Goal: Task Accomplishment & Management: Manage account settings

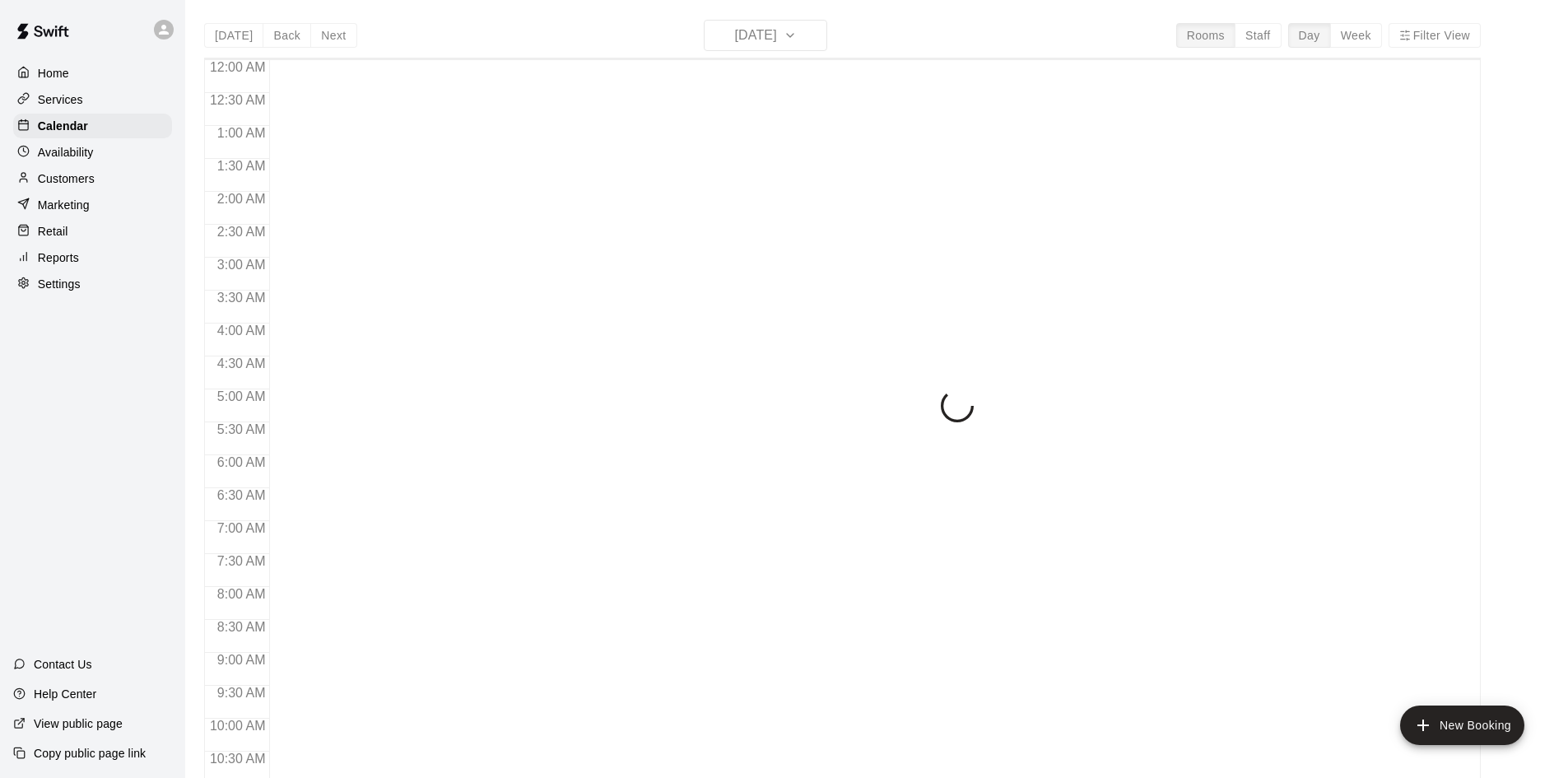
scroll to position [688, 0]
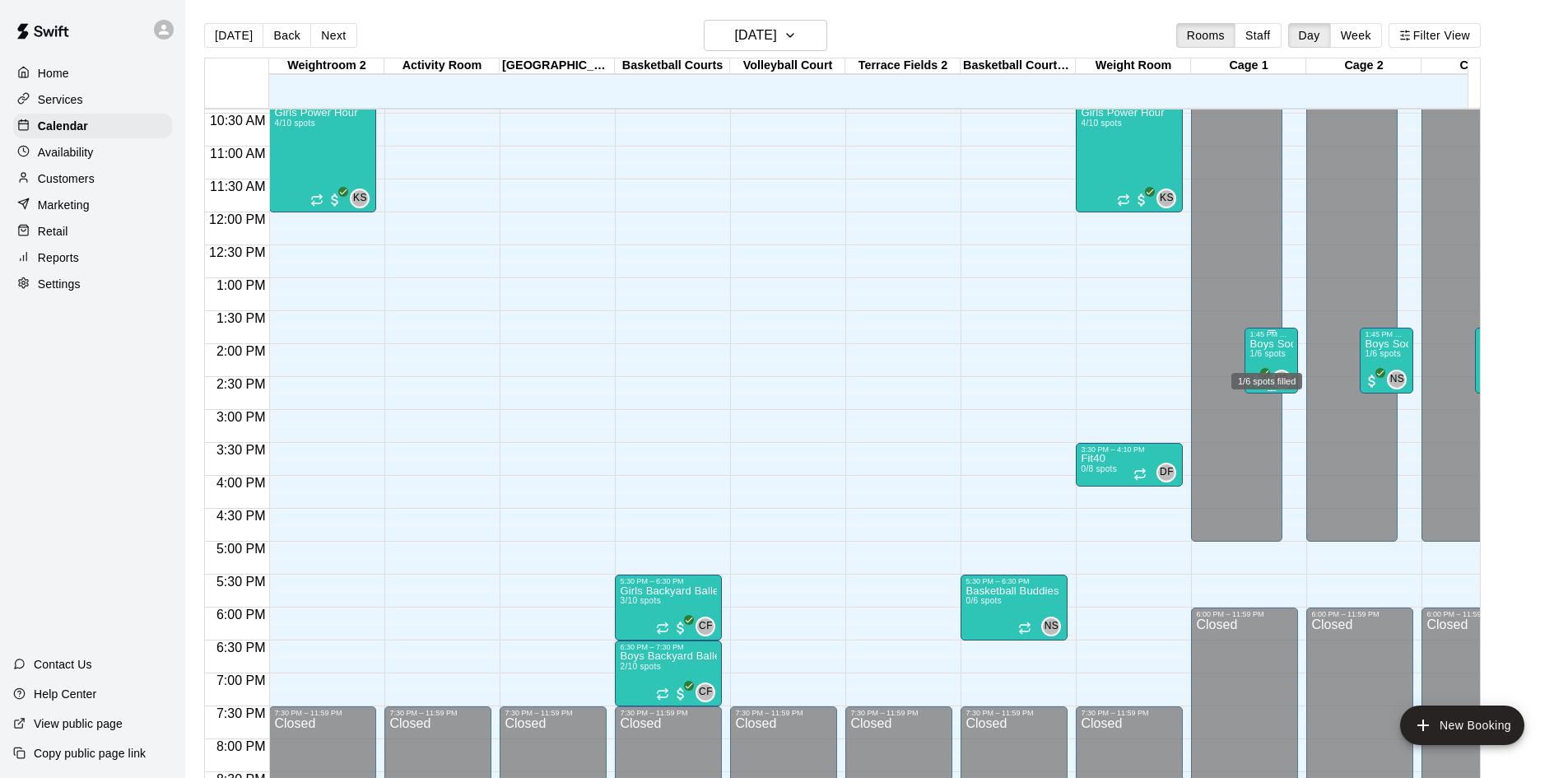
click at [1263, 353] on span "1/6 spots" at bounding box center [1268, 353] width 36 height 10
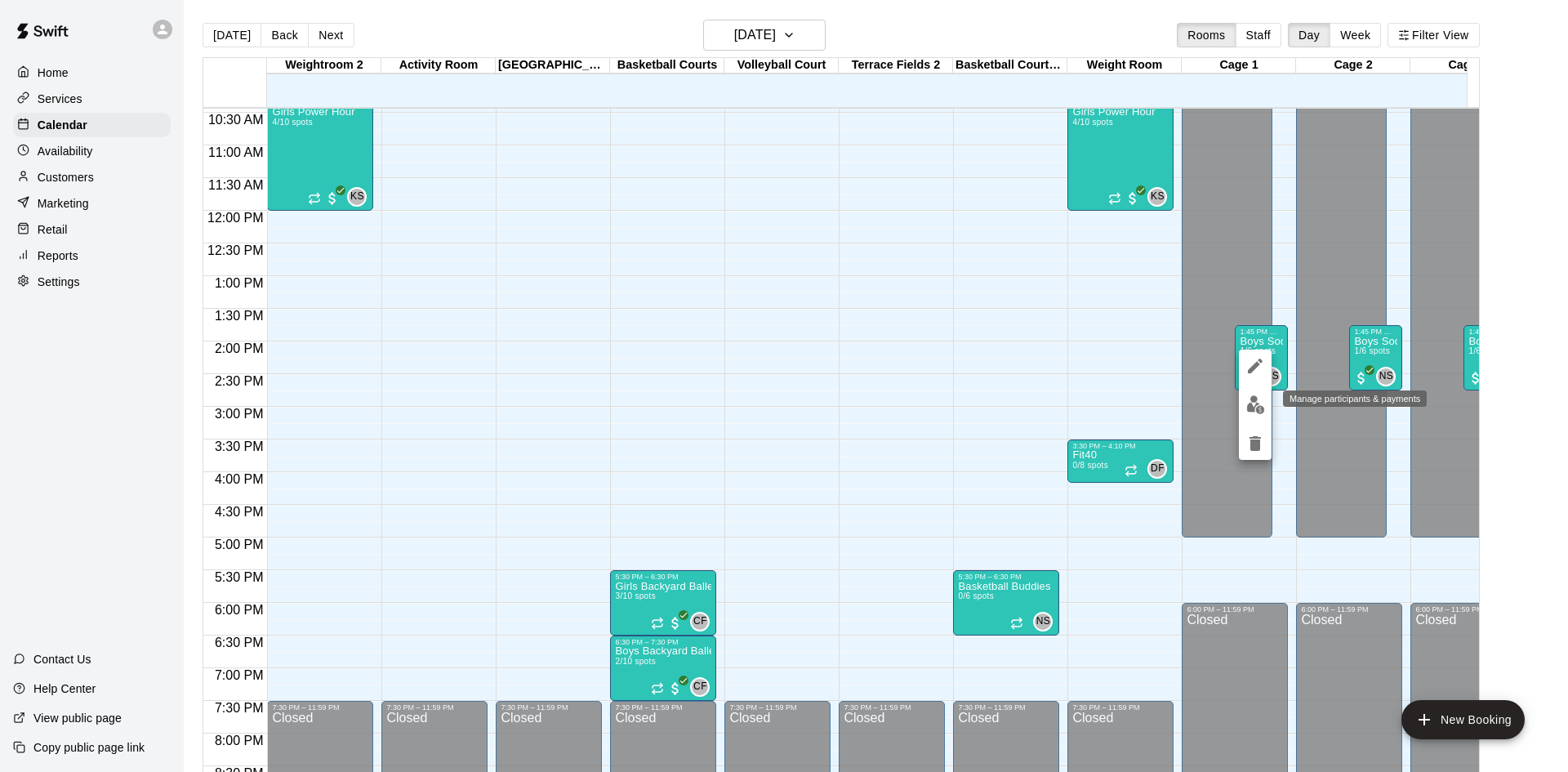
click at [1263, 400] on img "edit" at bounding box center [1256, 404] width 19 height 19
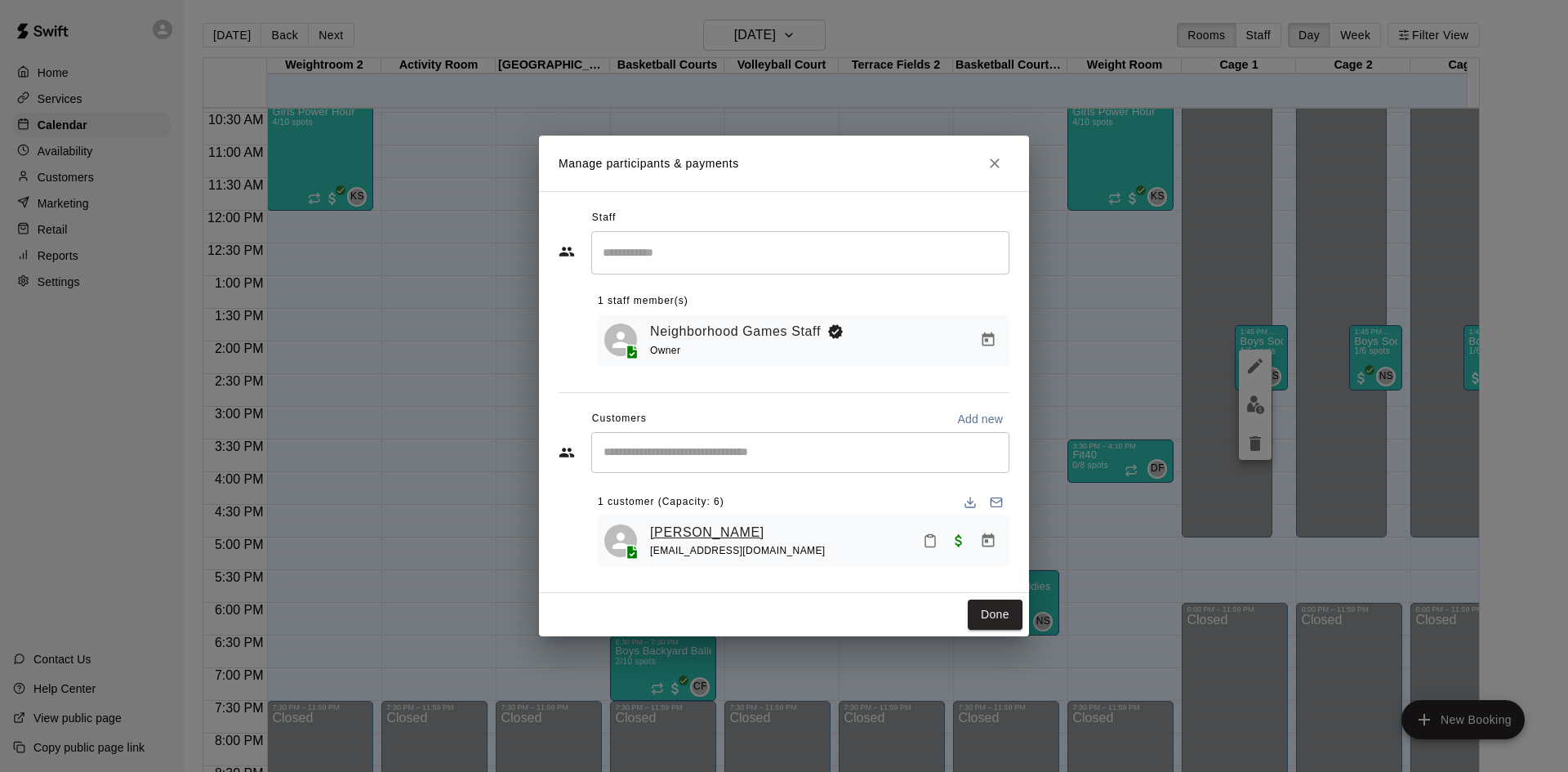
click at [754, 529] on link "[PERSON_NAME]" at bounding box center [707, 532] width 114 height 21
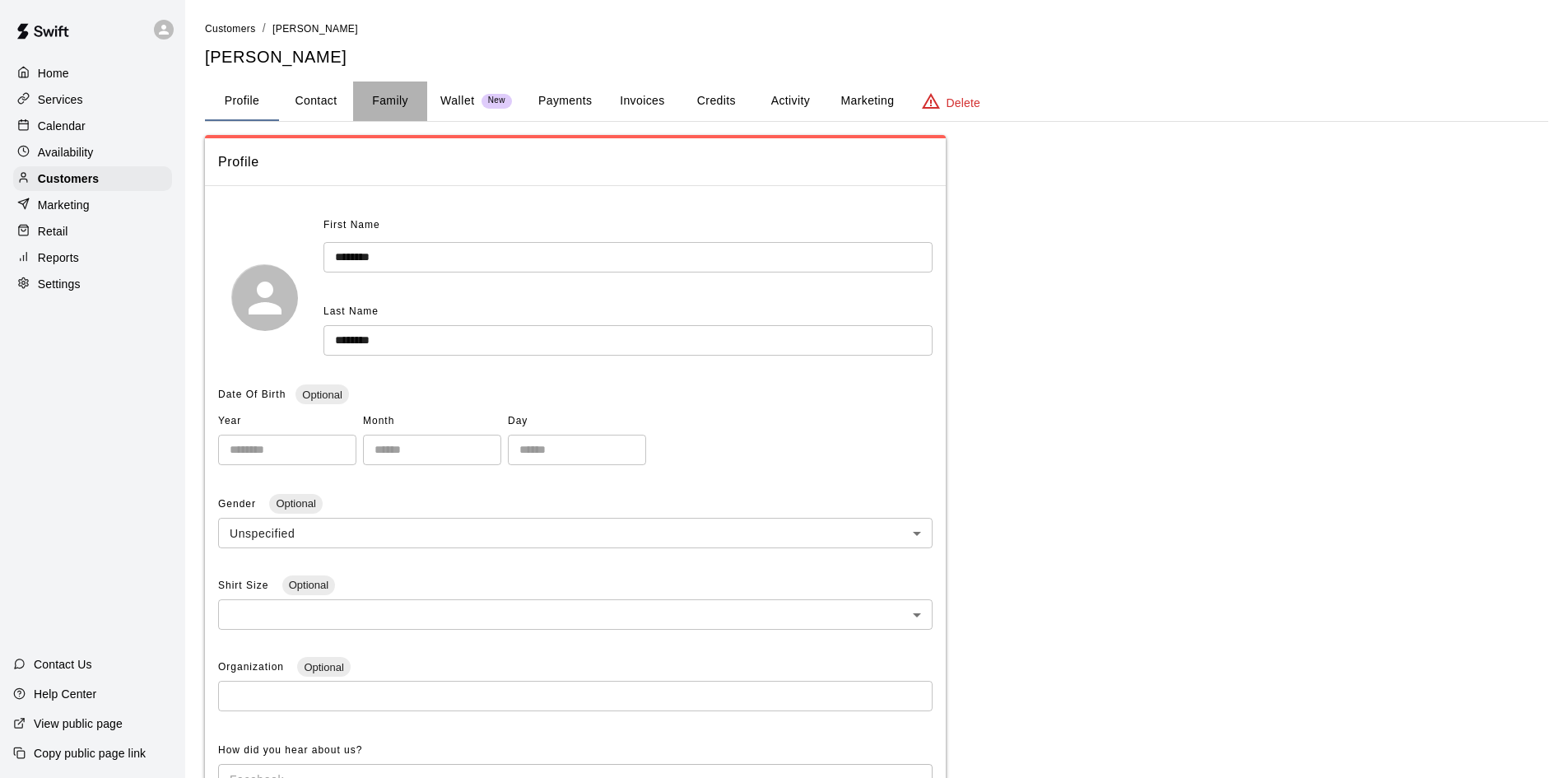
click at [389, 94] on button "Family" at bounding box center [391, 101] width 74 height 39
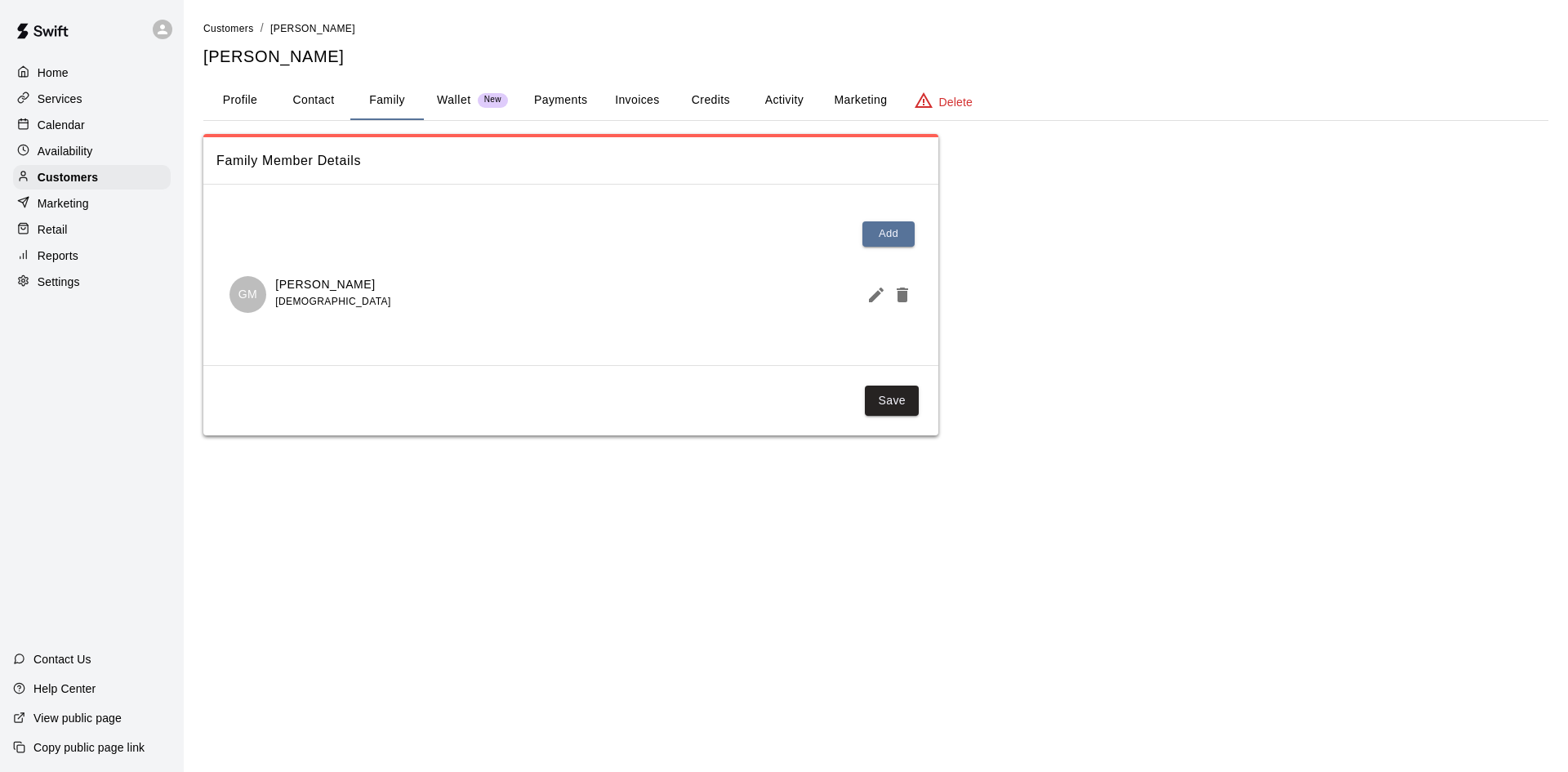
click at [88, 126] on div "Calendar" at bounding box center [92, 125] width 158 height 25
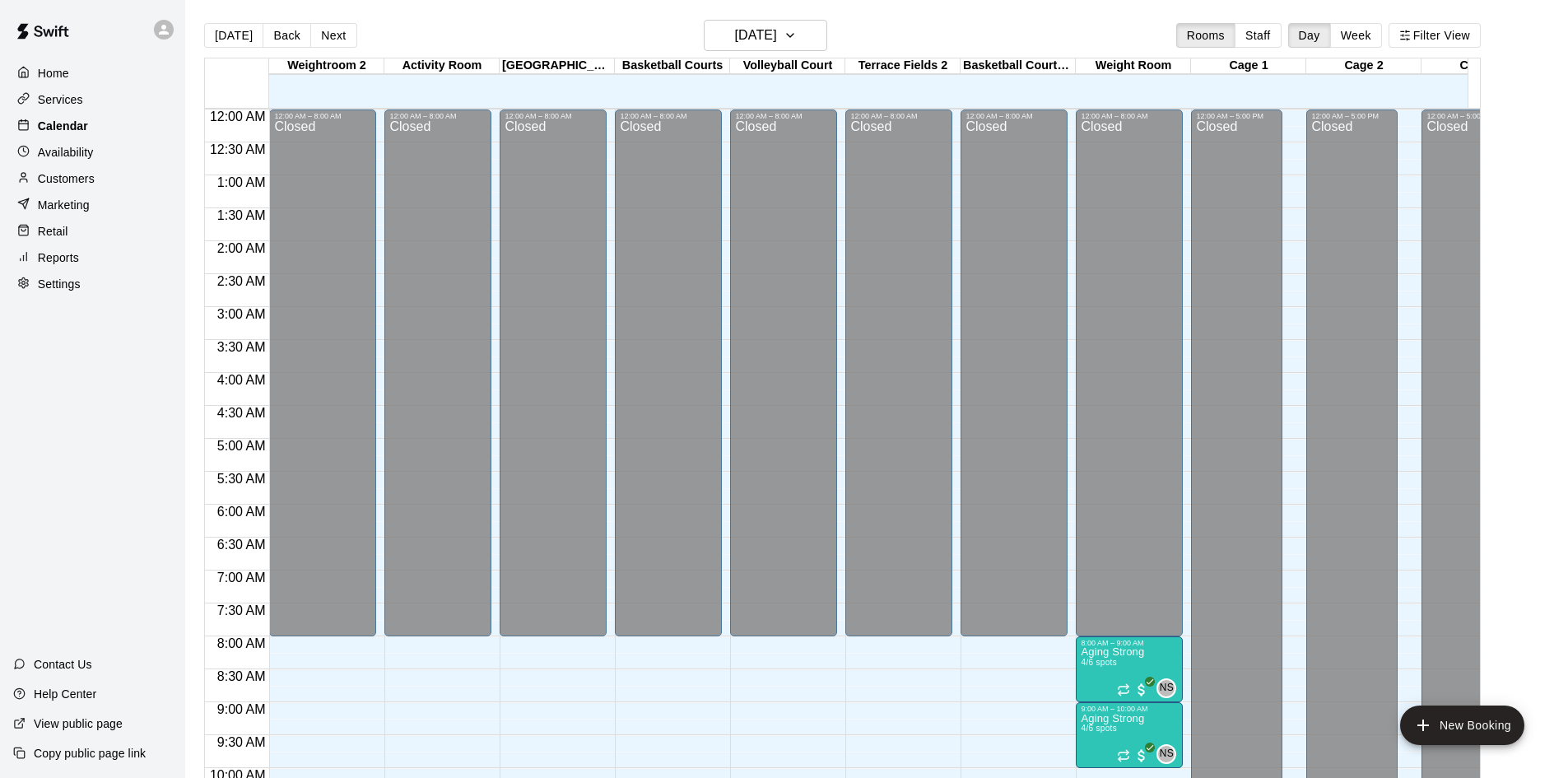
scroll to position [688, 0]
